Goal: Transaction & Acquisition: Purchase product/service

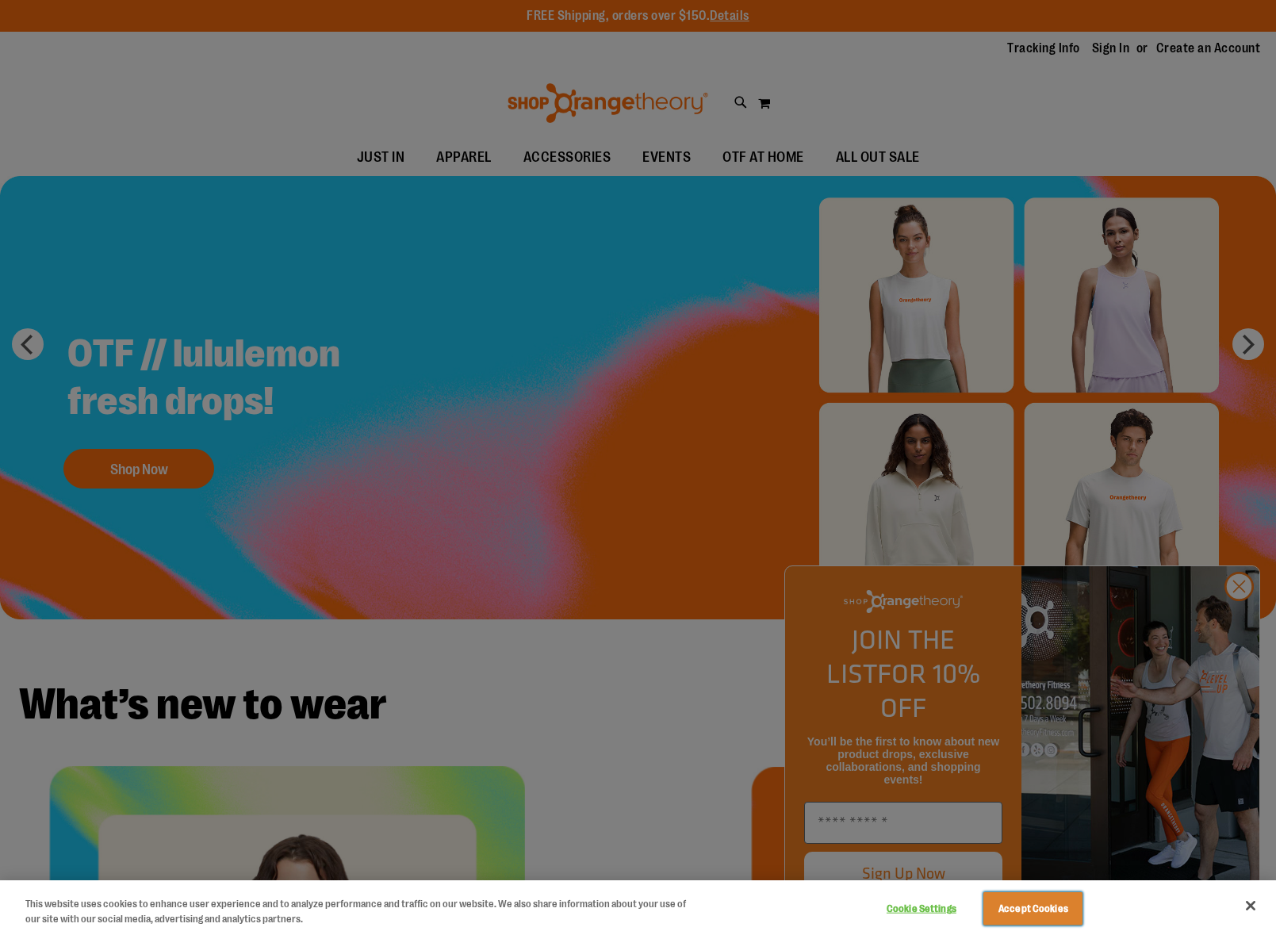
click at [1040, 899] on button "Accept Cookies" at bounding box center [1032, 908] width 99 height 33
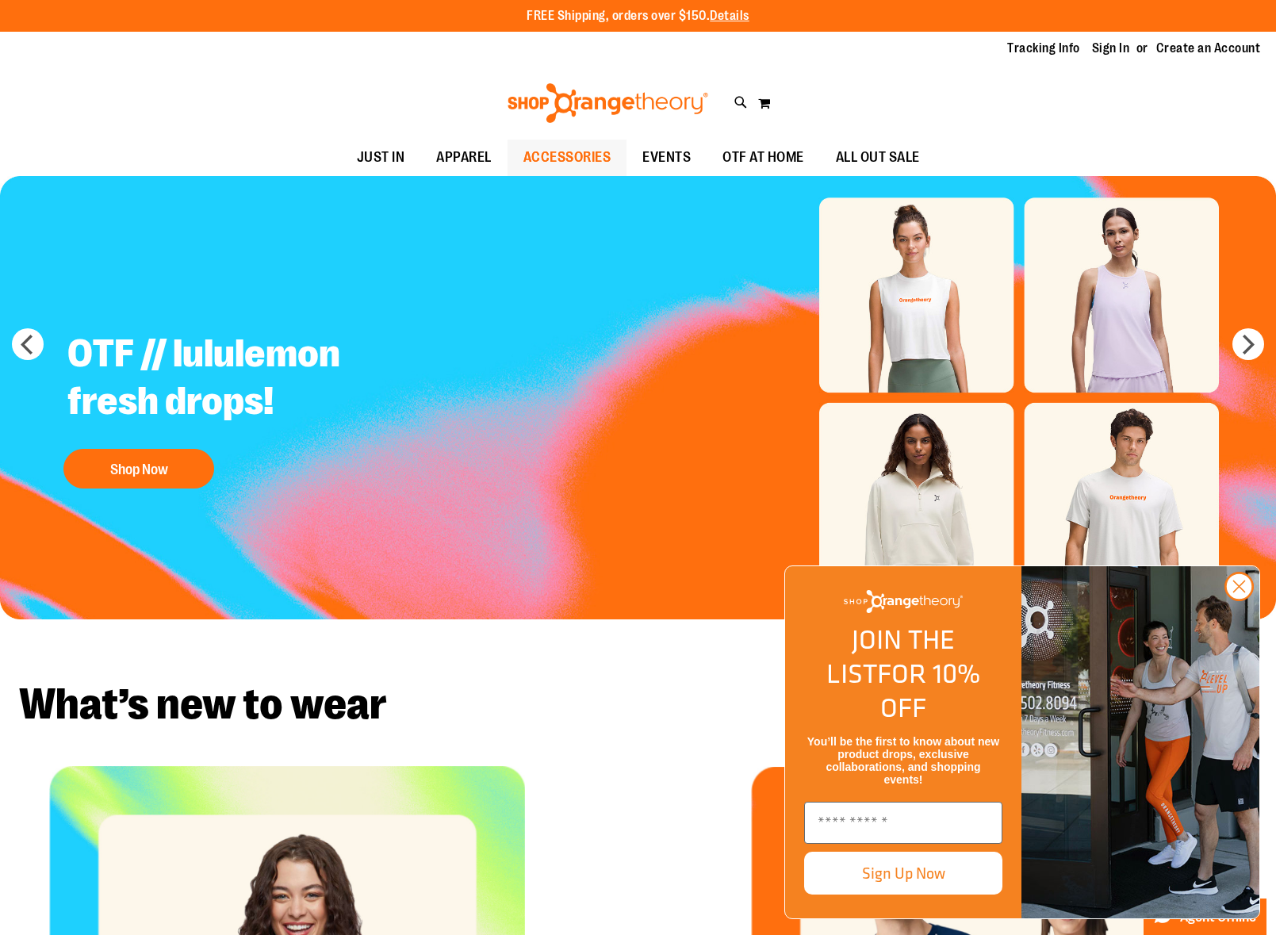
click at [556, 162] on span "ACCESSORIES" at bounding box center [567, 158] width 88 height 36
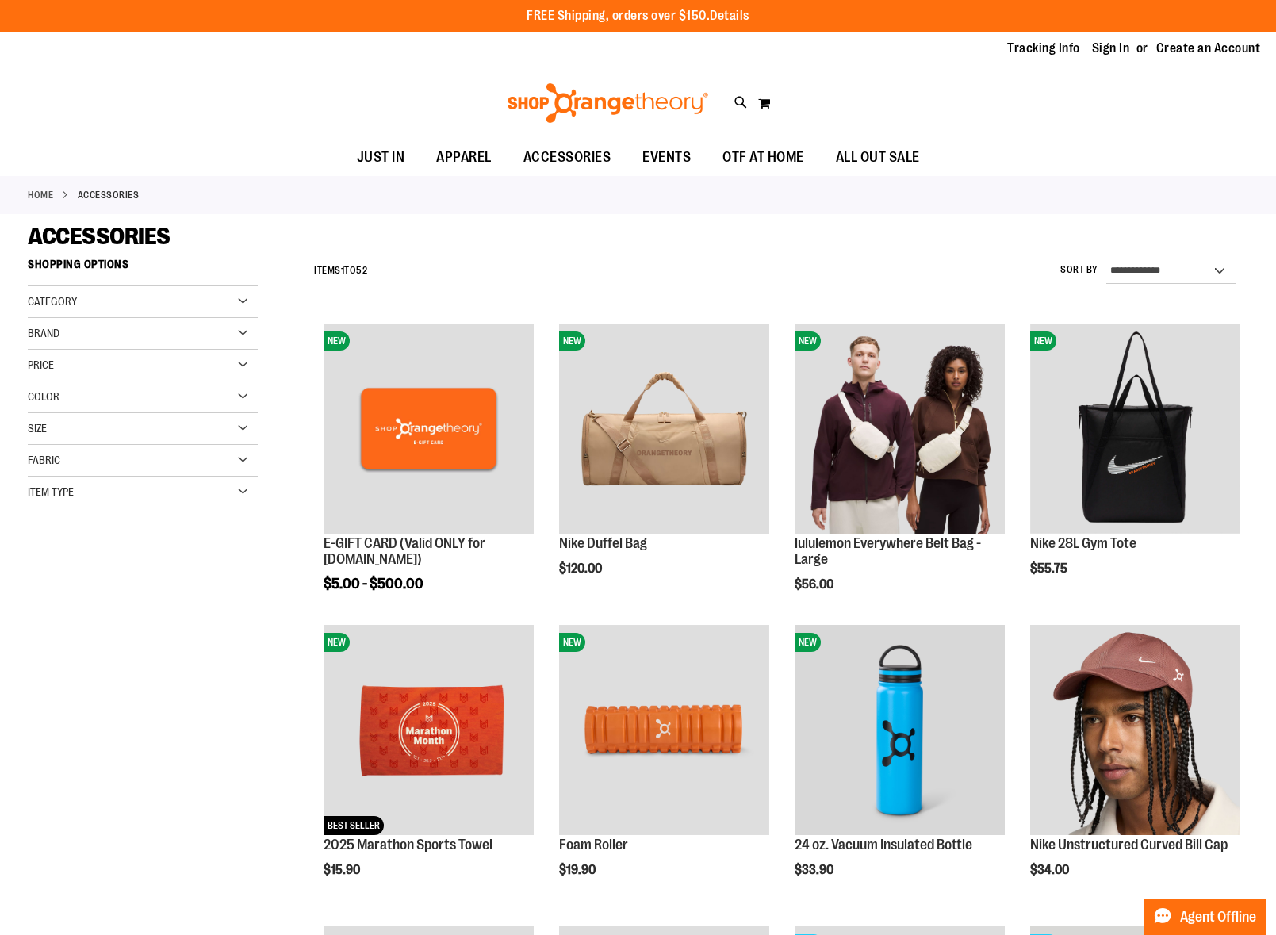
click at [90, 306] on div "Category" at bounding box center [143, 302] width 230 height 32
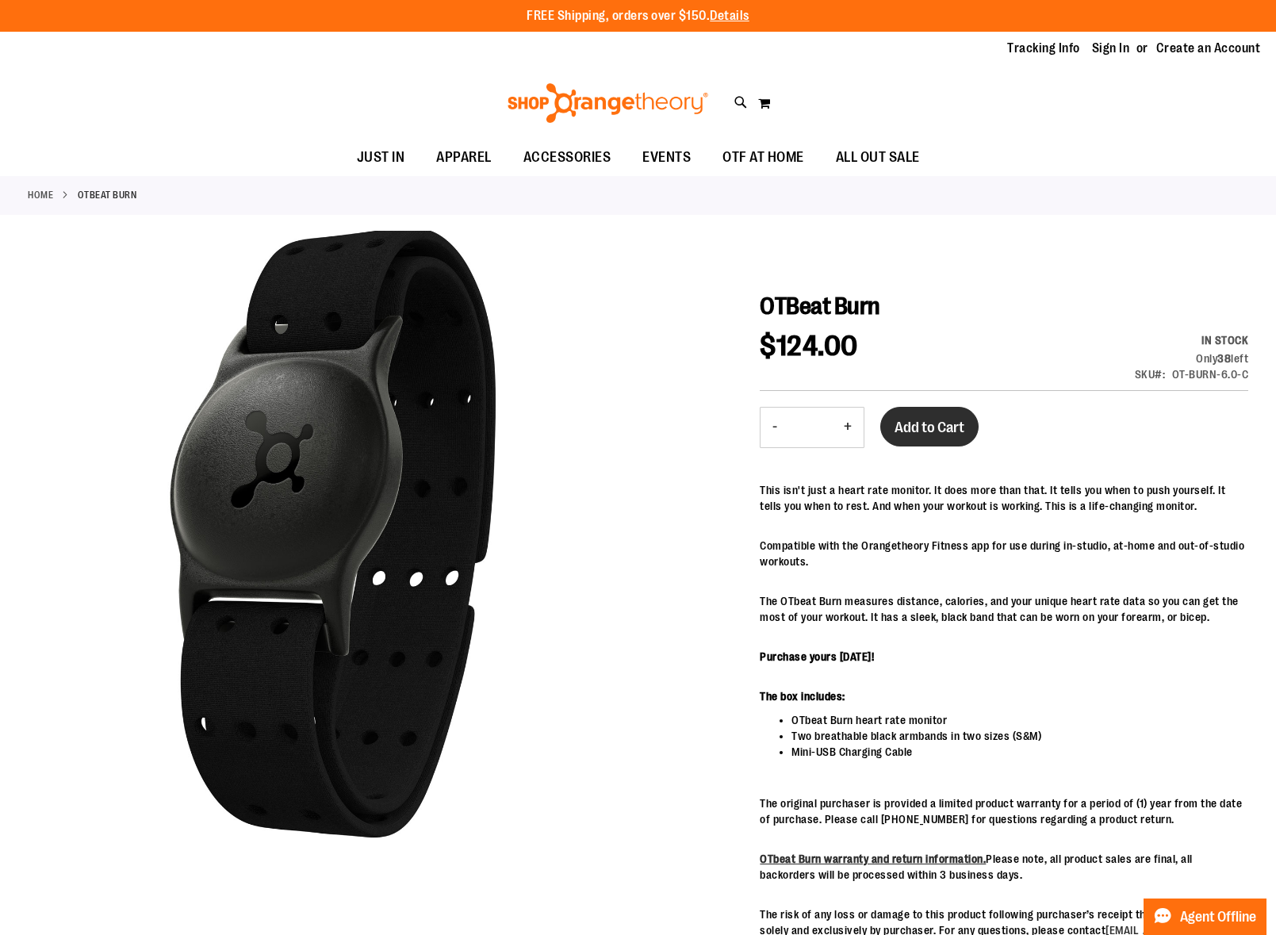
click at [929, 428] on span "Add to Cart" at bounding box center [930, 427] width 70 height 17
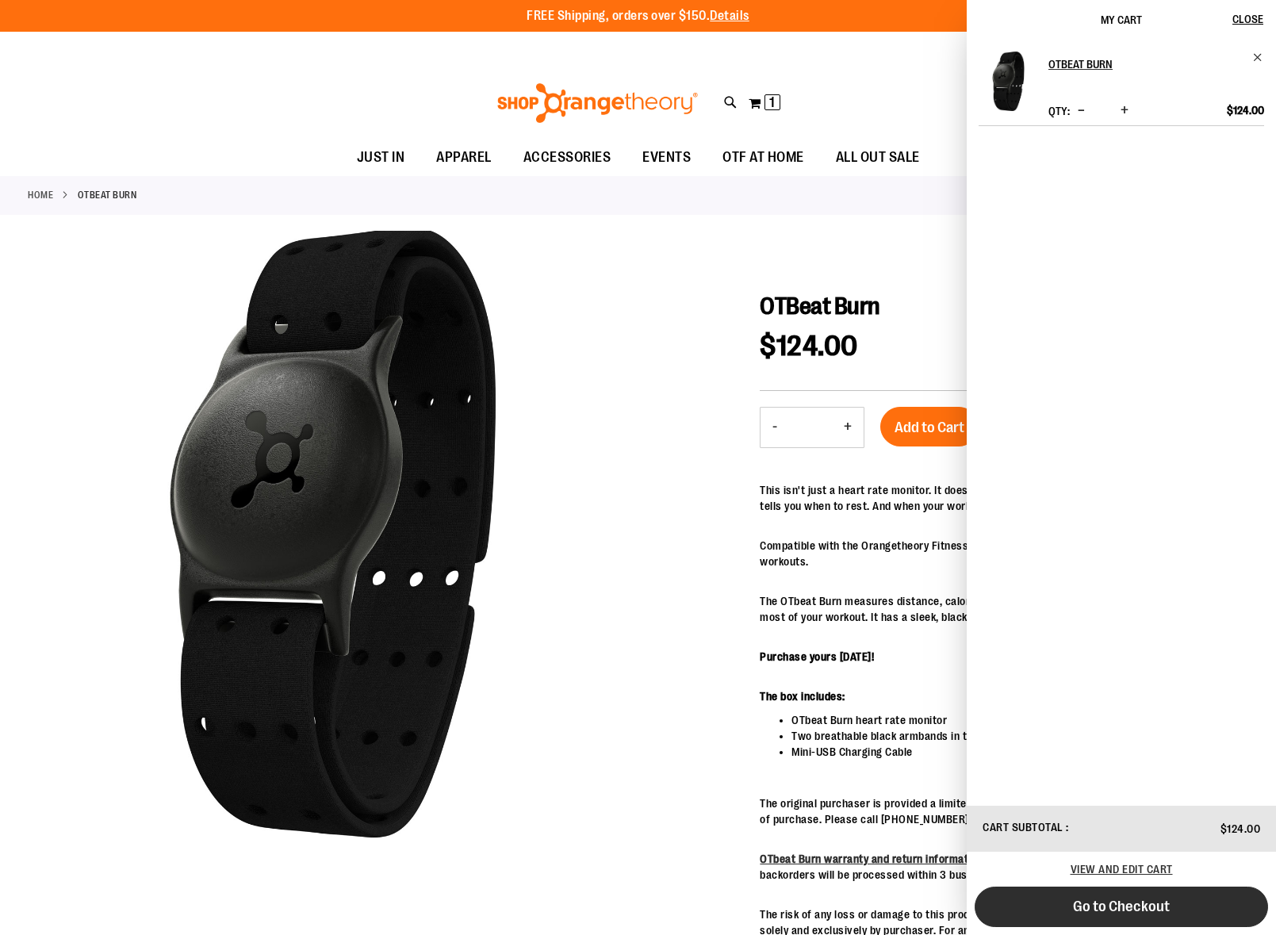
click at [1041, 912] on button "Go to Checkout" at bounding box center [1121, 907] width 293 height 40
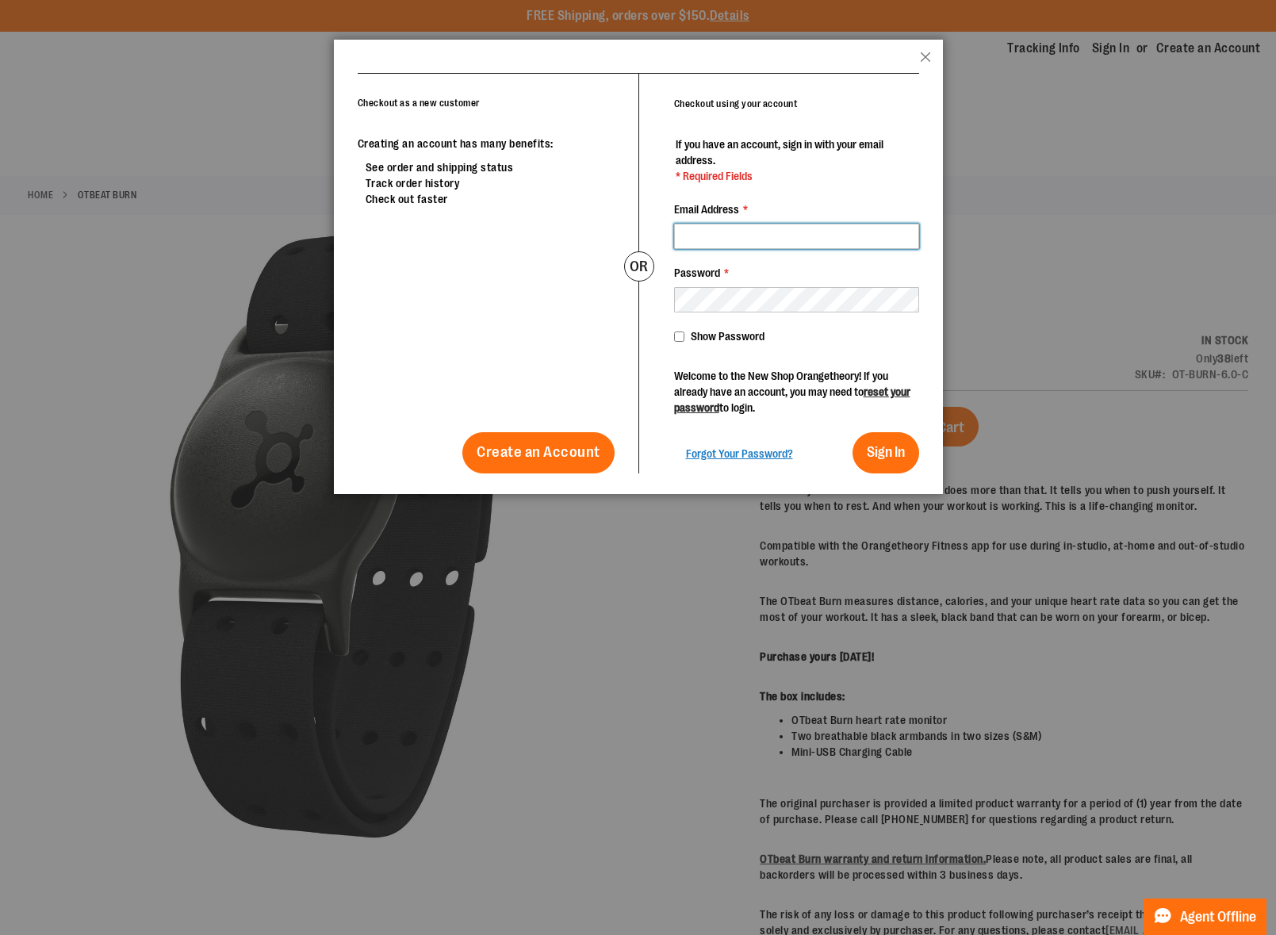
type input "**********"
click at [853, 432] on button "Sign In" at bounding box center [886, 452] width 67 height 41
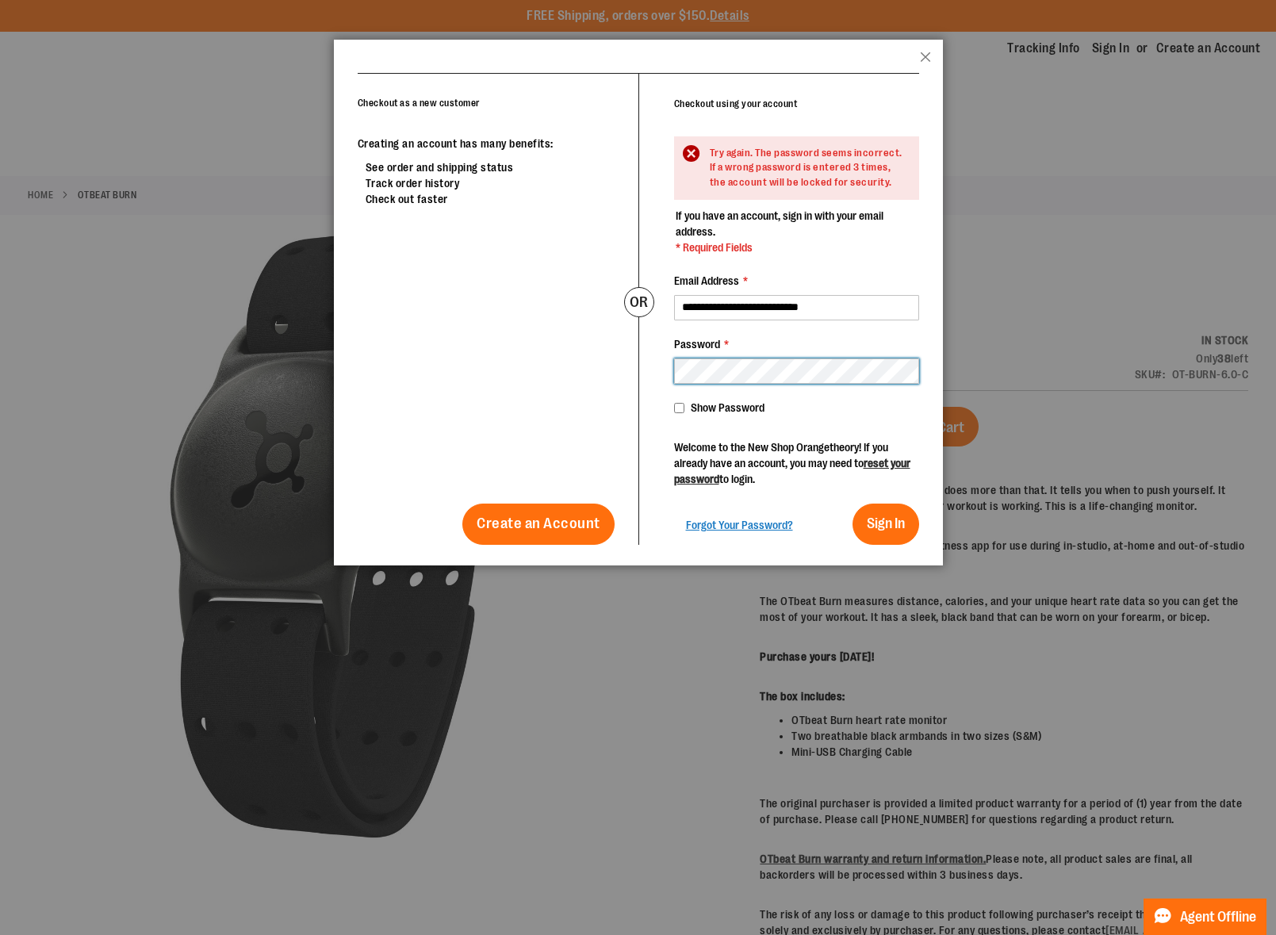
click at [853, 504] on button "Sign In" at bounding box center [886, 524] width 67 height 41
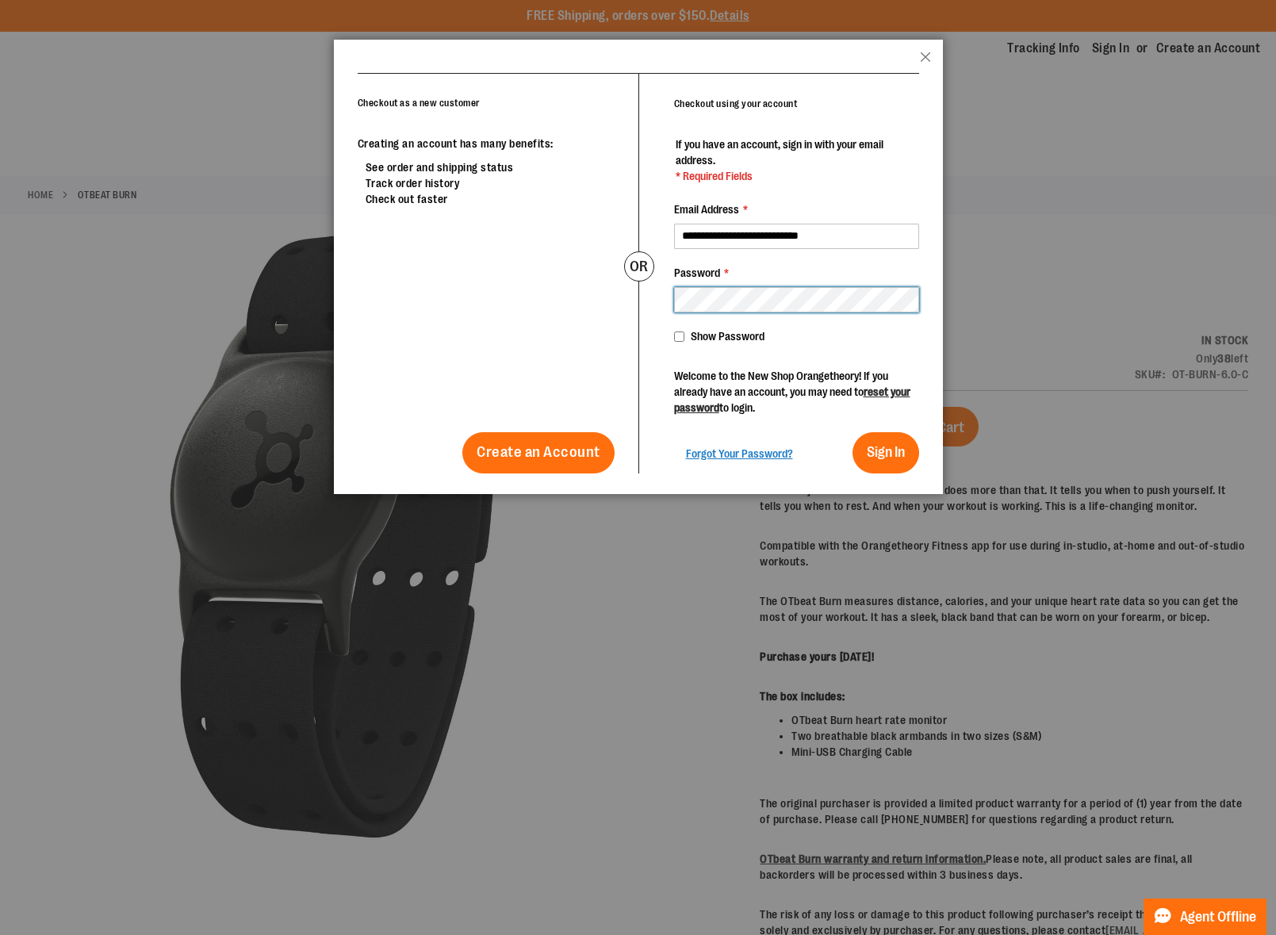
click at [853, 432] on button "Sign In" at bounding box center [886, 452] width 67 height 41
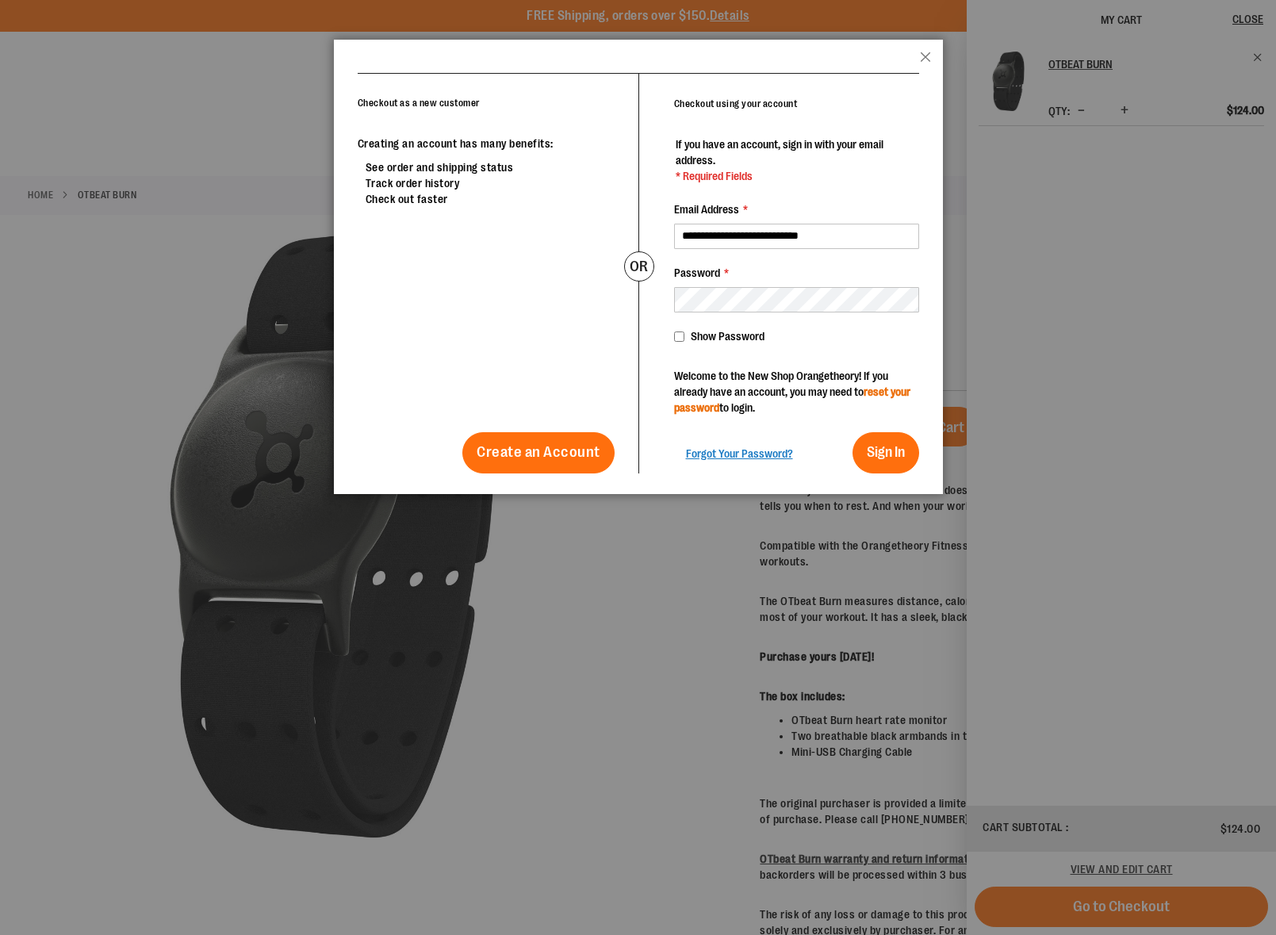
click at [751, 405] on link "reset your password" at bounding box center [792, 399] width 236 height 29
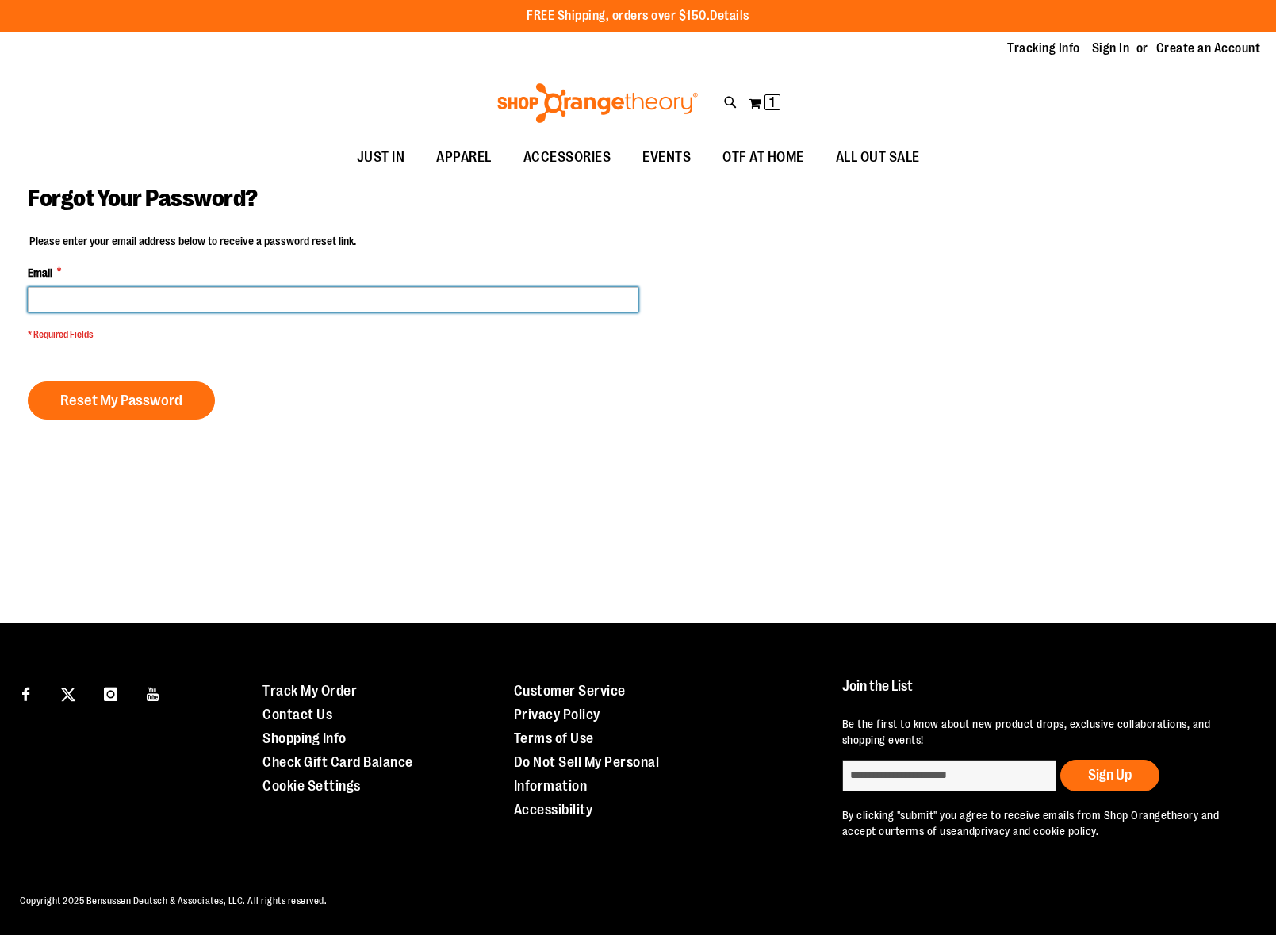
click at [225, 306] on input "Email *" at bounding box center [333, 299] width 611 height 25
type input "**********"
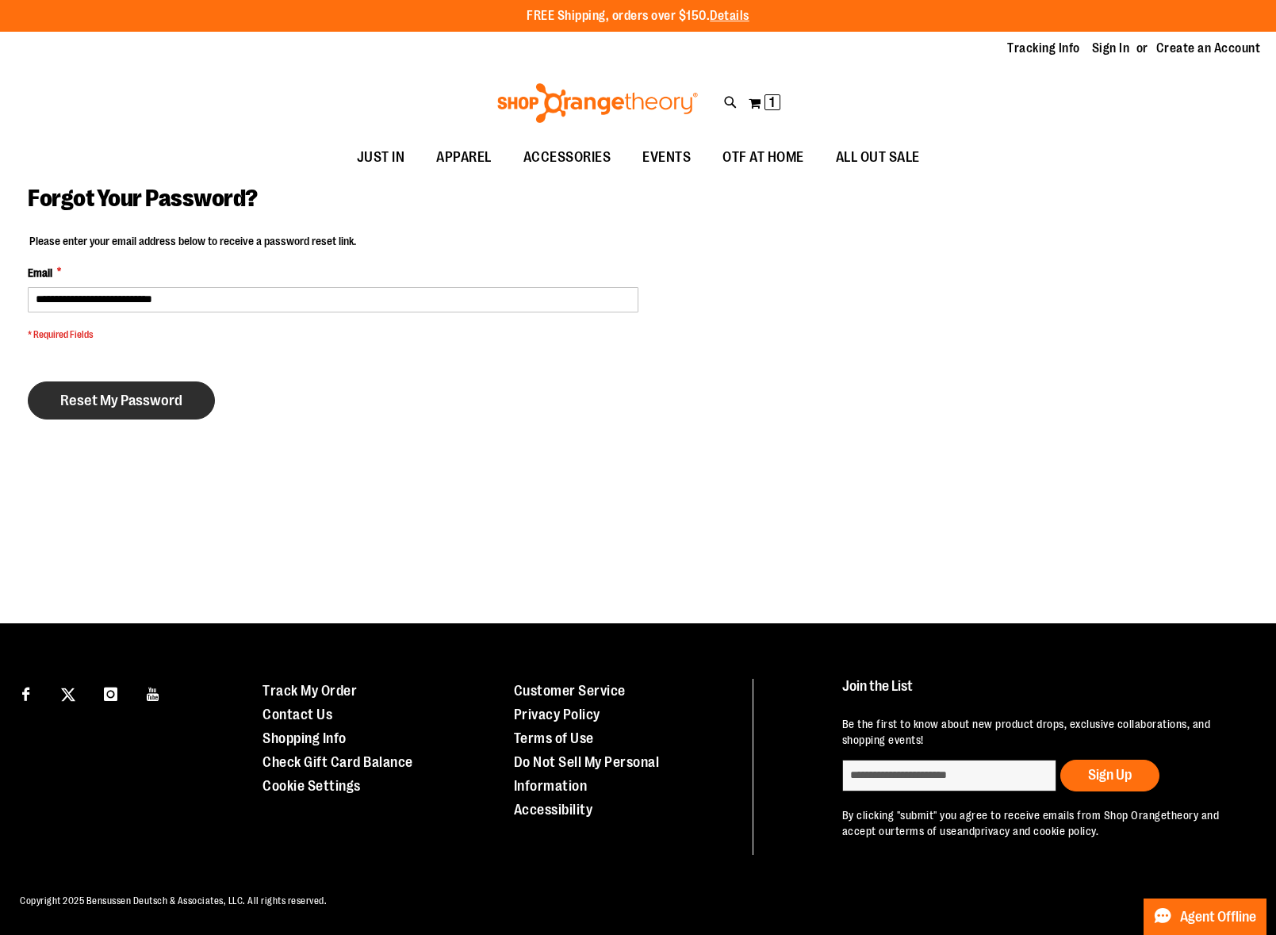
click at [143, 401] on span "Reset My Password" at bounding box center [121, 400] width 122 height 17
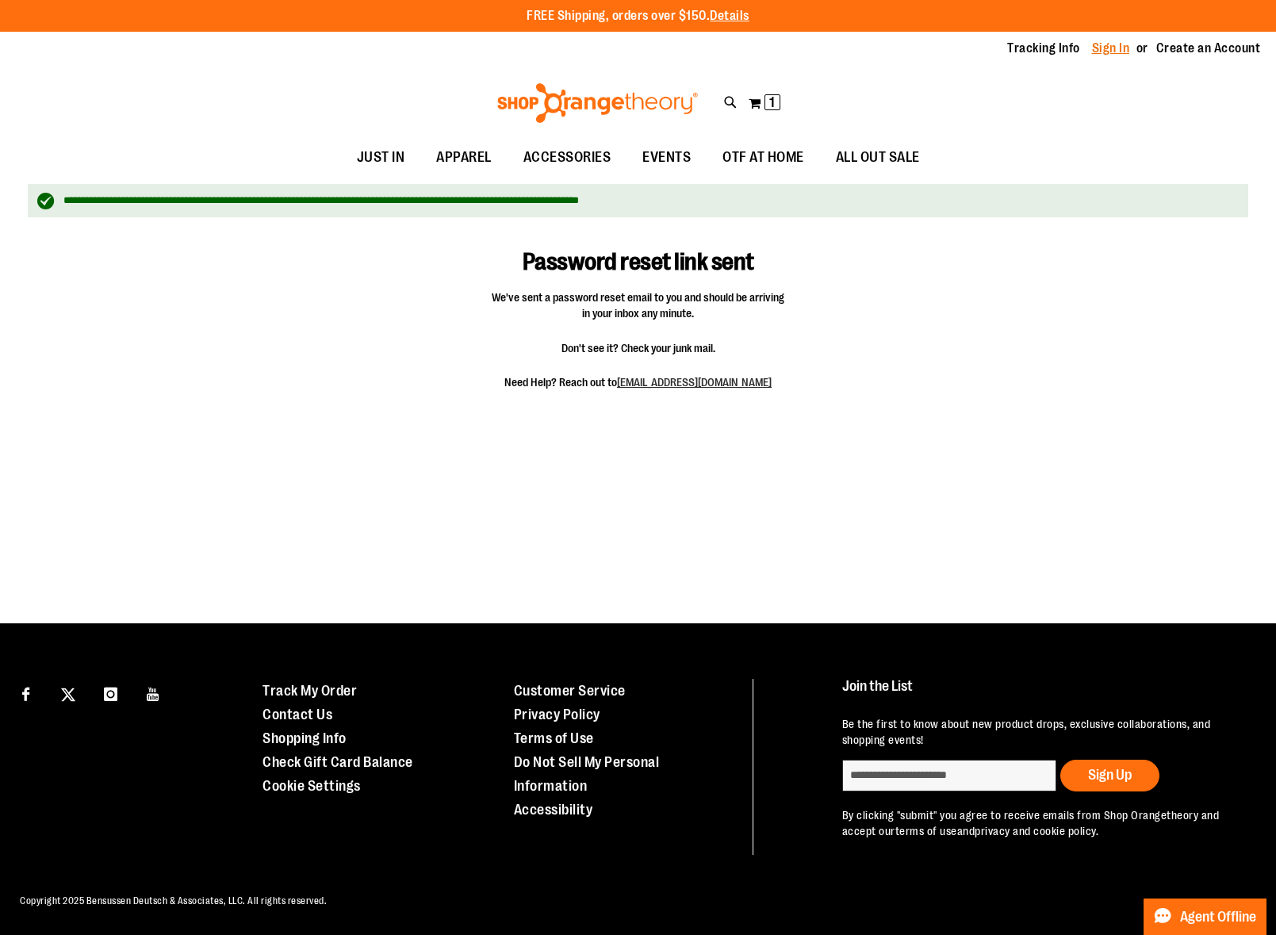
click at [1112, 40] on link "Sign In" at bounding box center [1111, 48] width 38 height 17
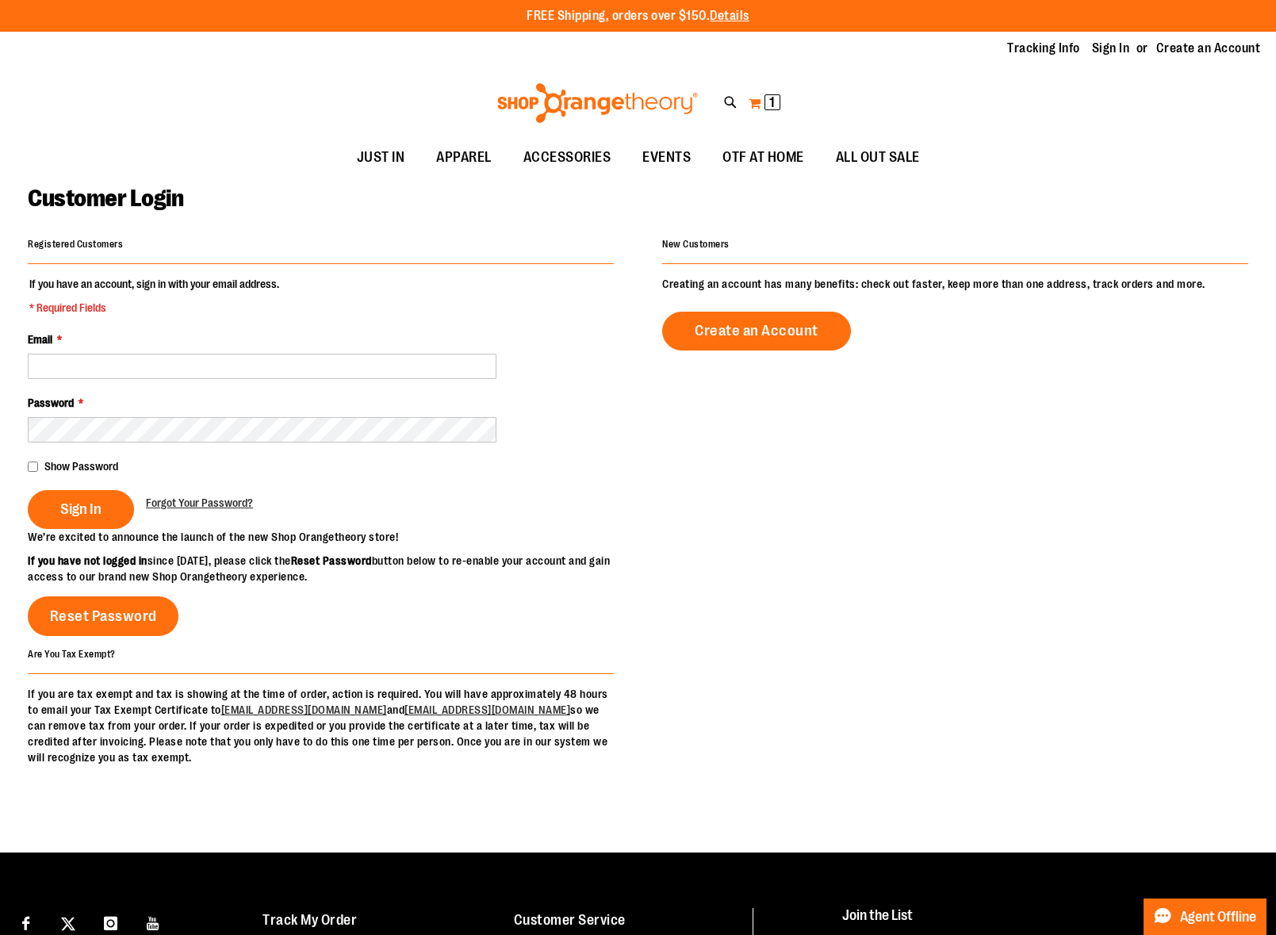
click at [768, 95] on span "1 1 items" at bounding box center [773, 102] width 16 height 16
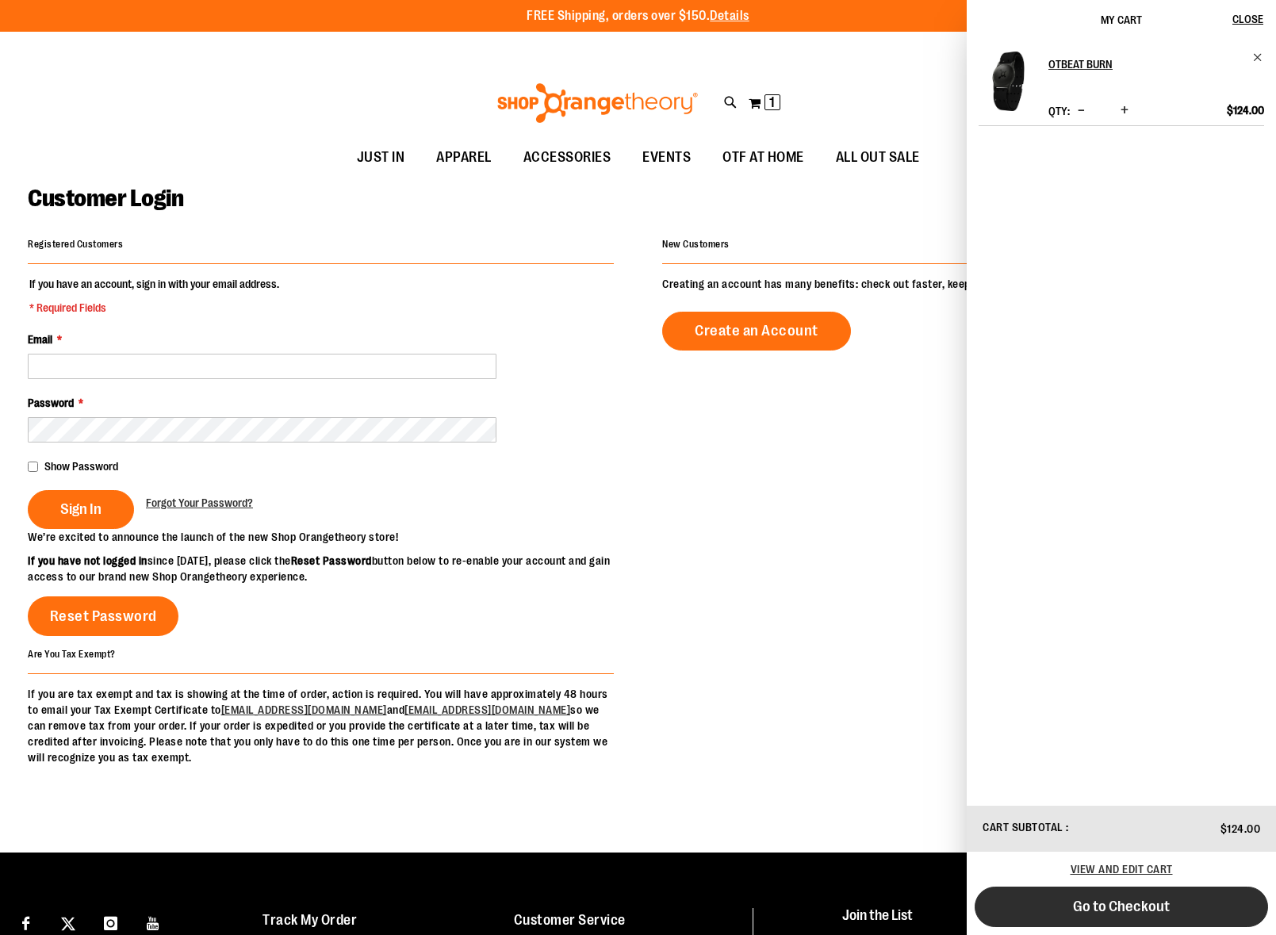
click at [1179, 905] on button "Go to Checkout" at bounding box center [1121, 907] width 293 height 40
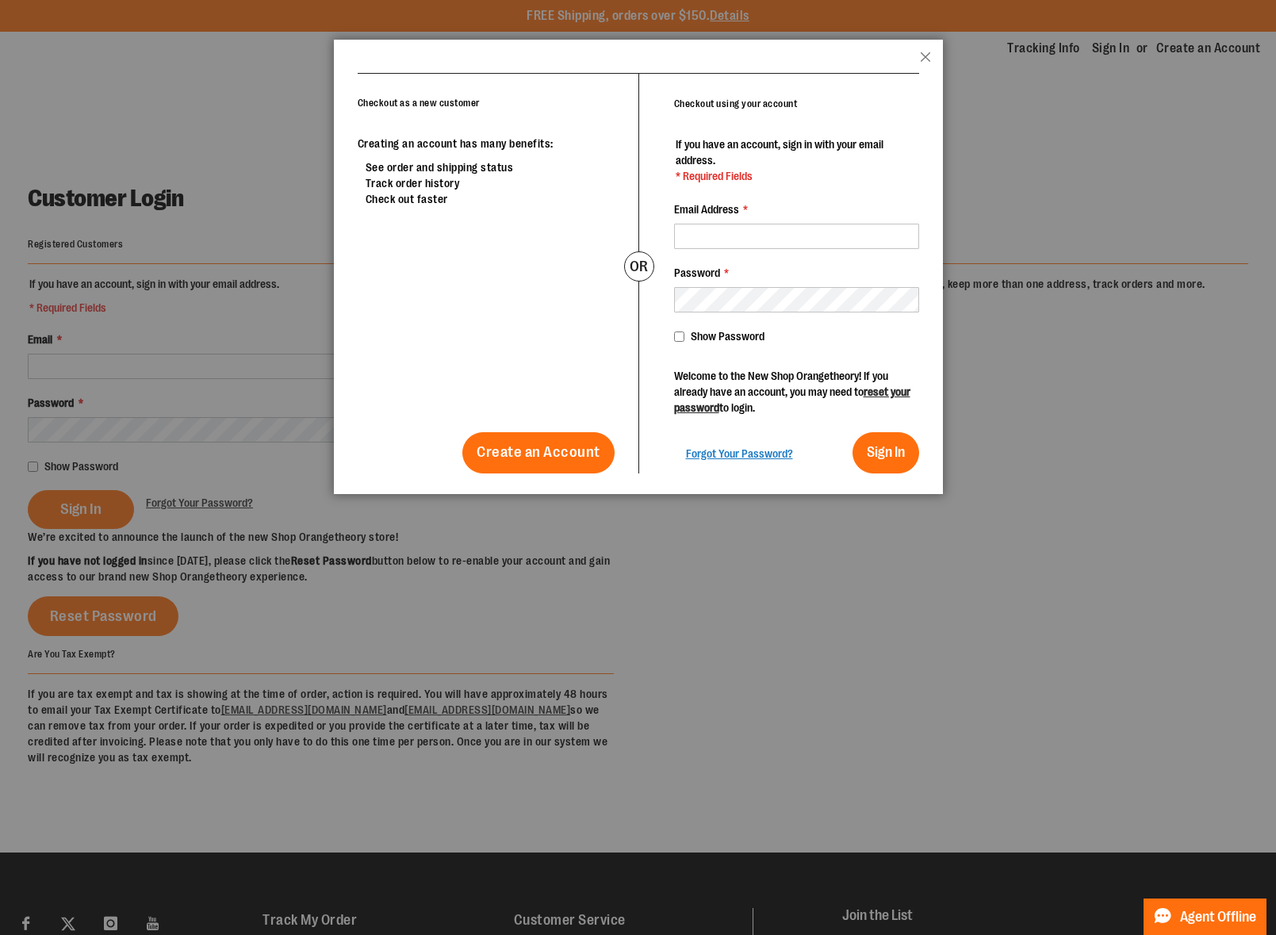
click at [863, 393] on p "Welcome to the New Shop Orangetheory! If you already have an account, you may n…" at bounding box center [796, 392] width 245 height 48
click at [773, 451] on span "Forgot Your Password?" at bounding box center [739, 453] width 107 height 13
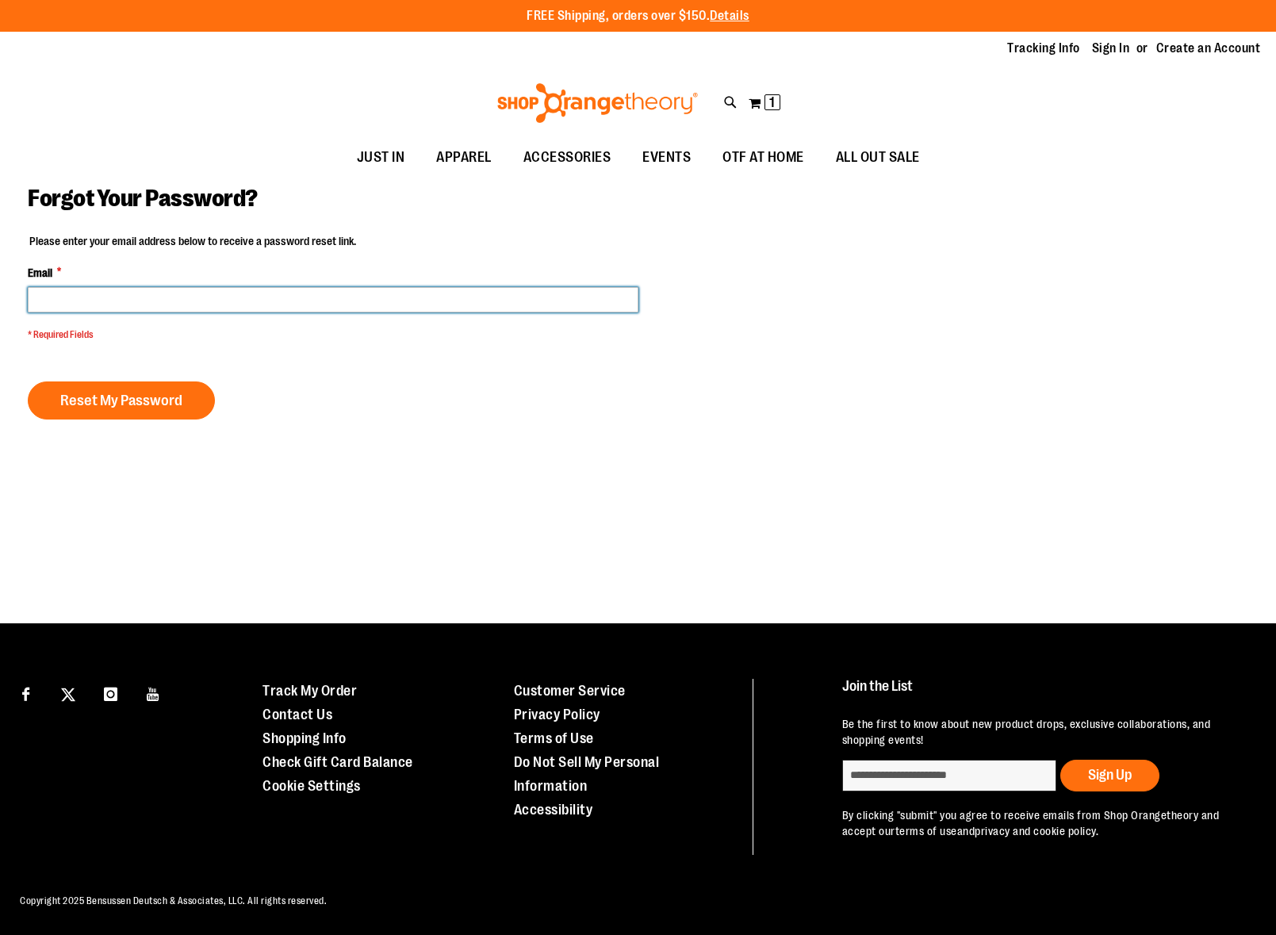
click at [339, 296] on input "Email *" at bounding box center [333, 299] width 611 height 25
type input "**********"
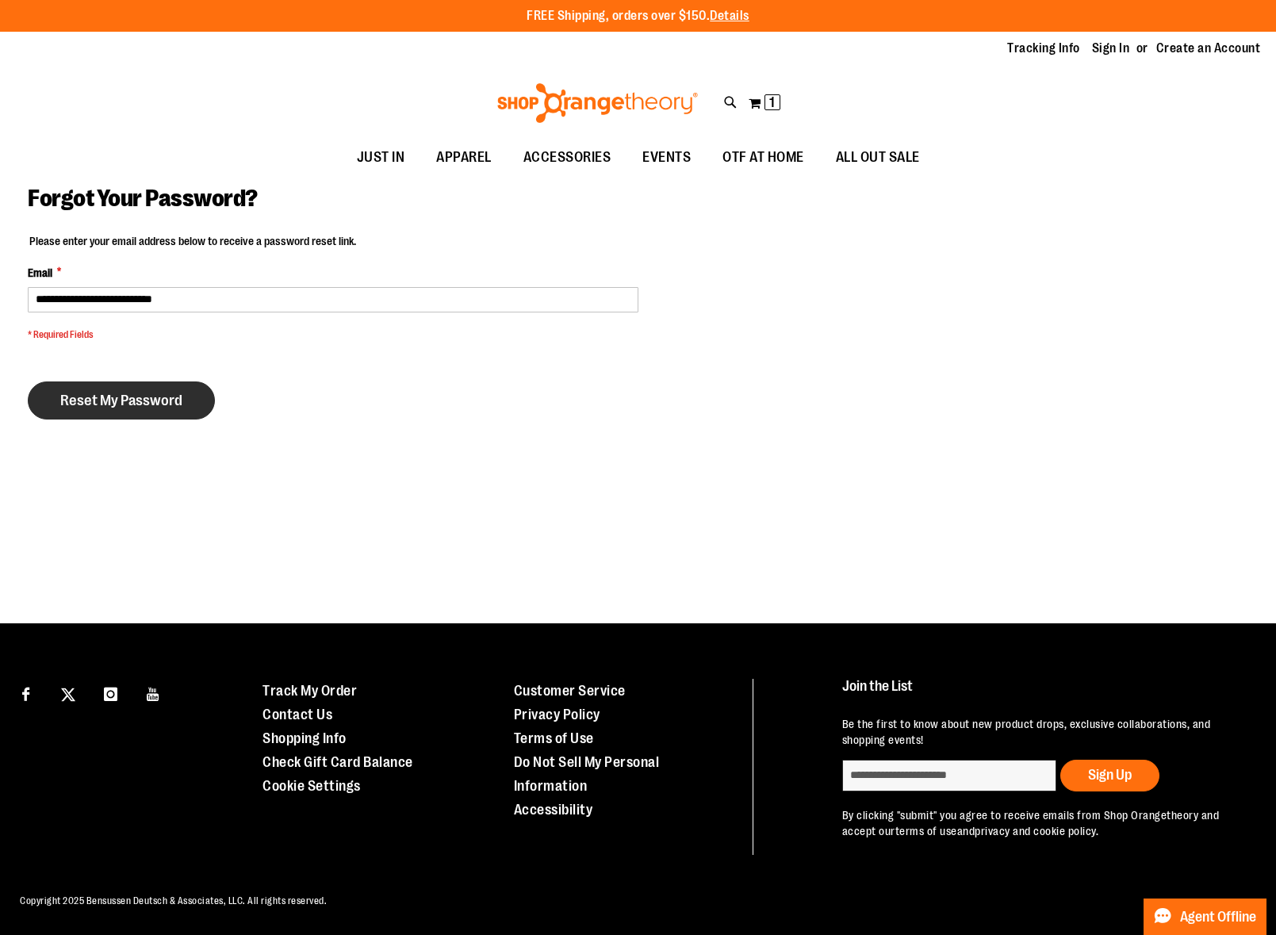
click at [146, 405] on span "Reset My Password" at bounding box center [121, 400] width 122 height 17
